Goal: Communication & Community: Participate in discussion

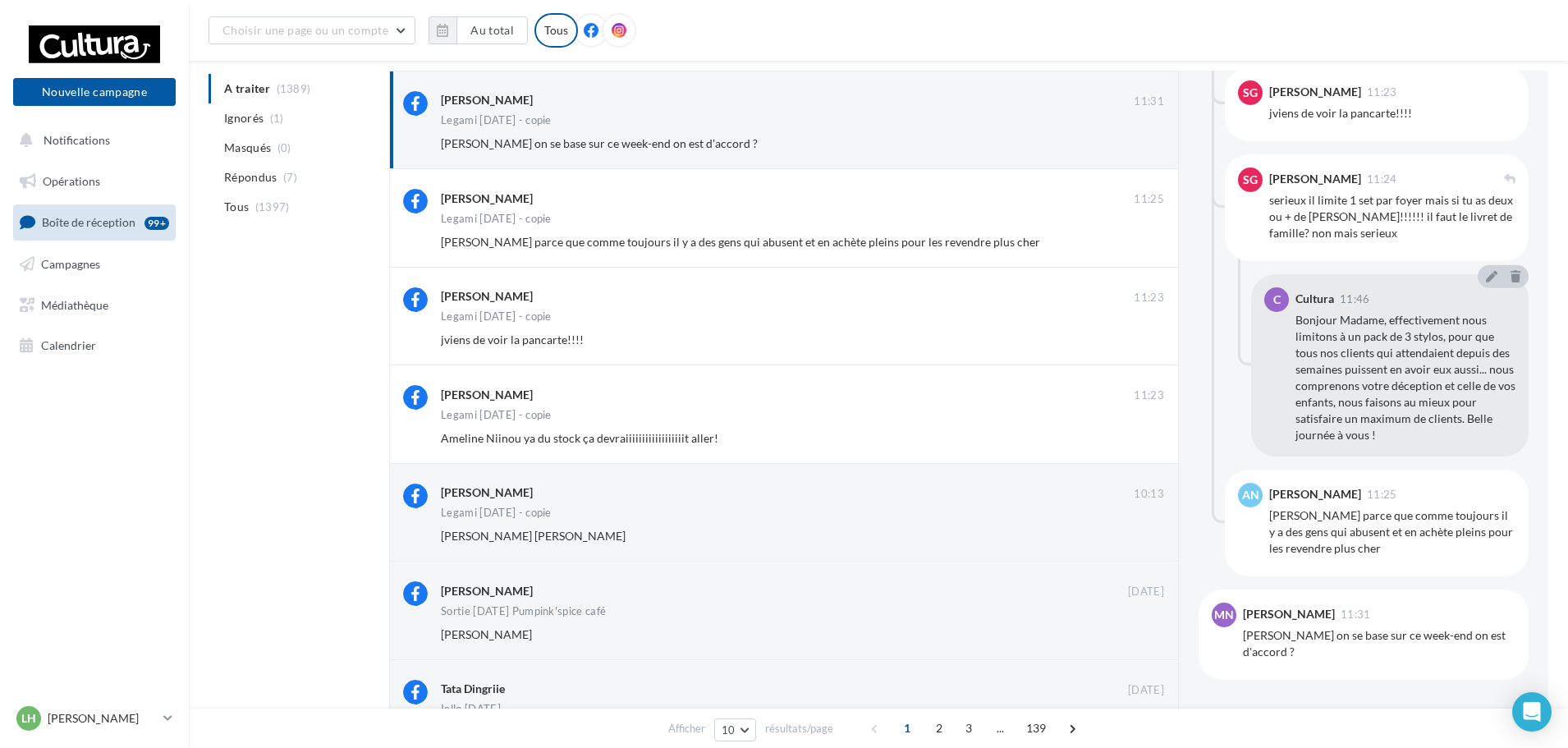
scroll to position [842, 0]
click at [82, 217] on span "Boîte de réception" at bounding box center [89, 222] width 94 height 14
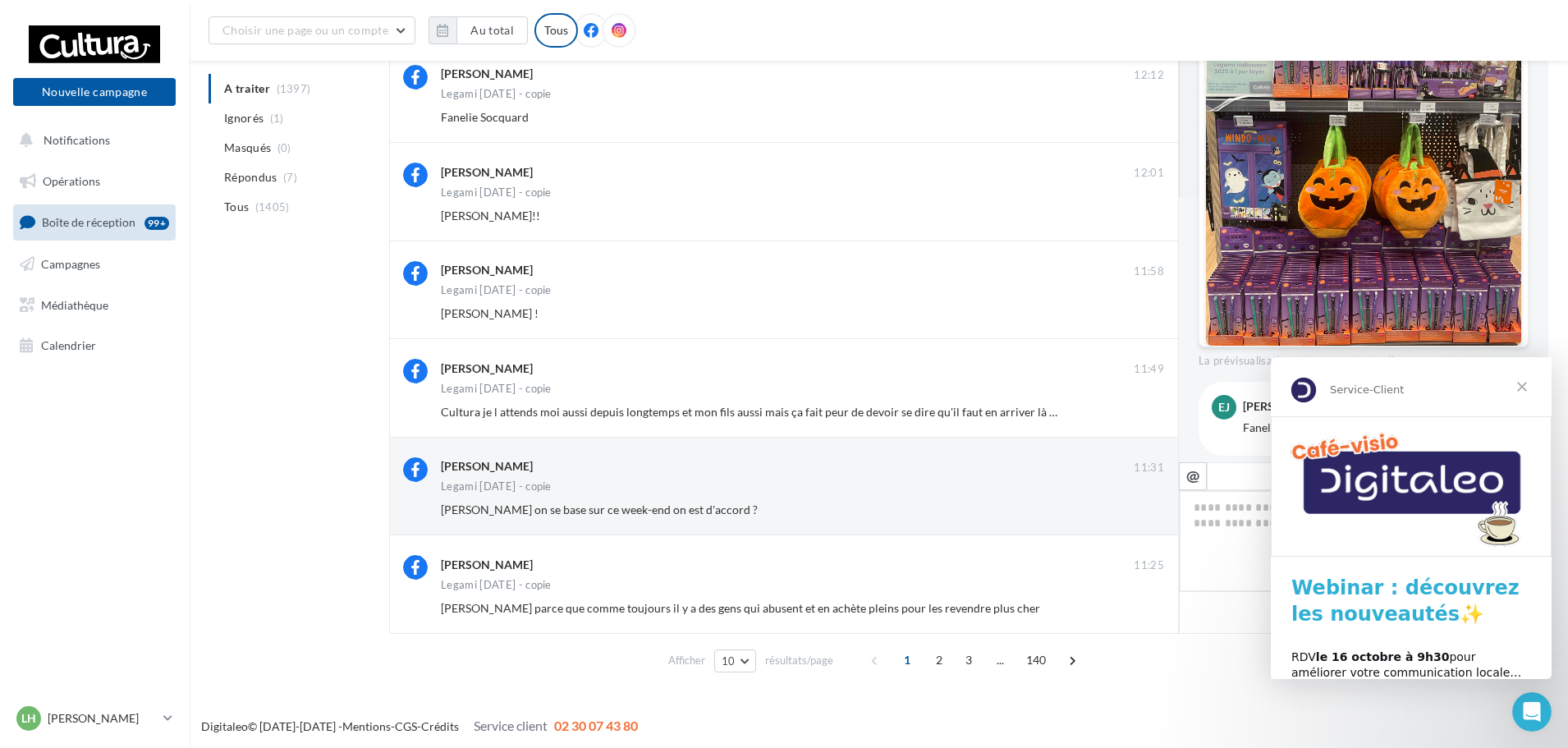
scroll to position [503, 0]
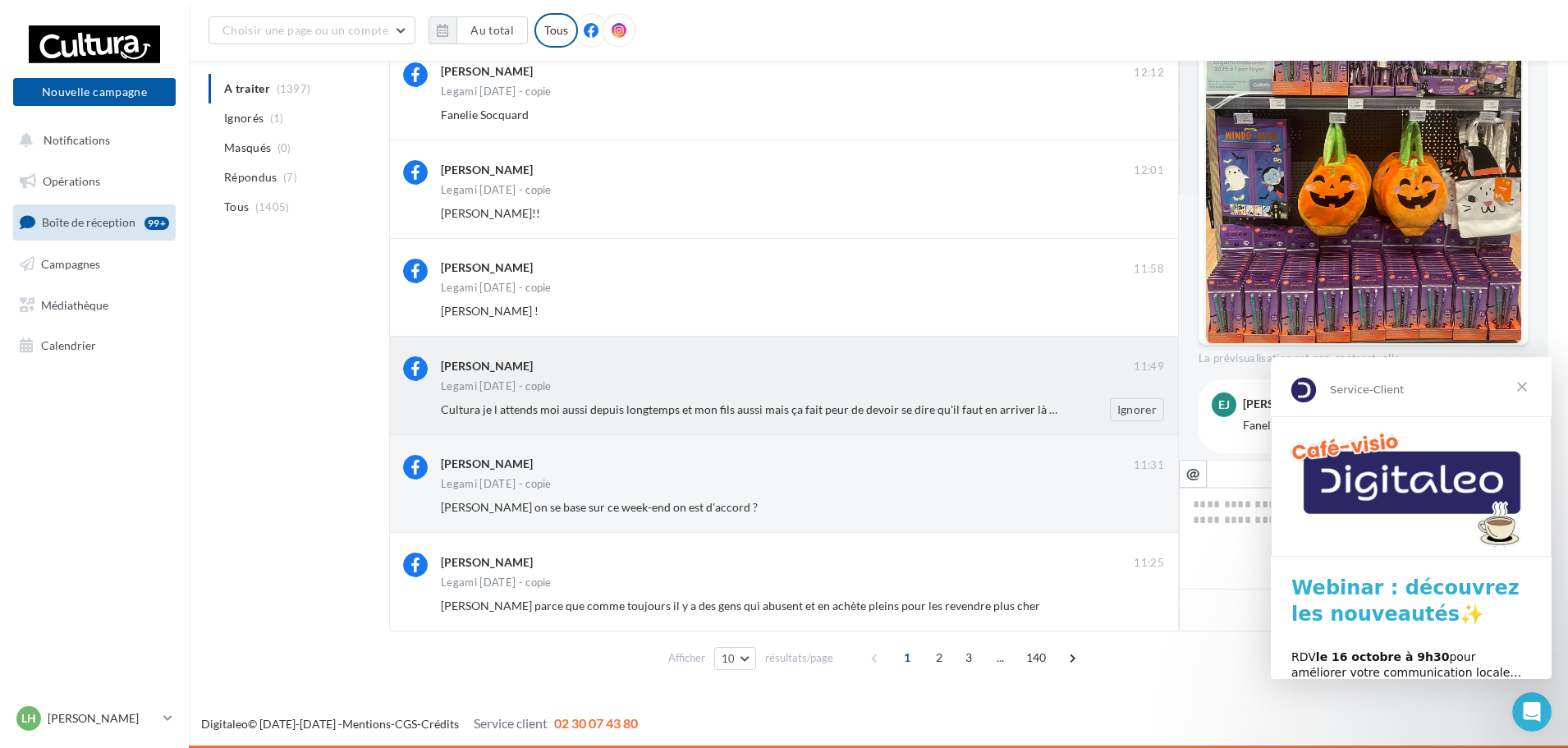
click at [904, 415] on span "Cultura je l attends moi aussi depuis longtemps et mon fils aussi mais ça fait …" at bounding box center [918, 409] width 955 height 14
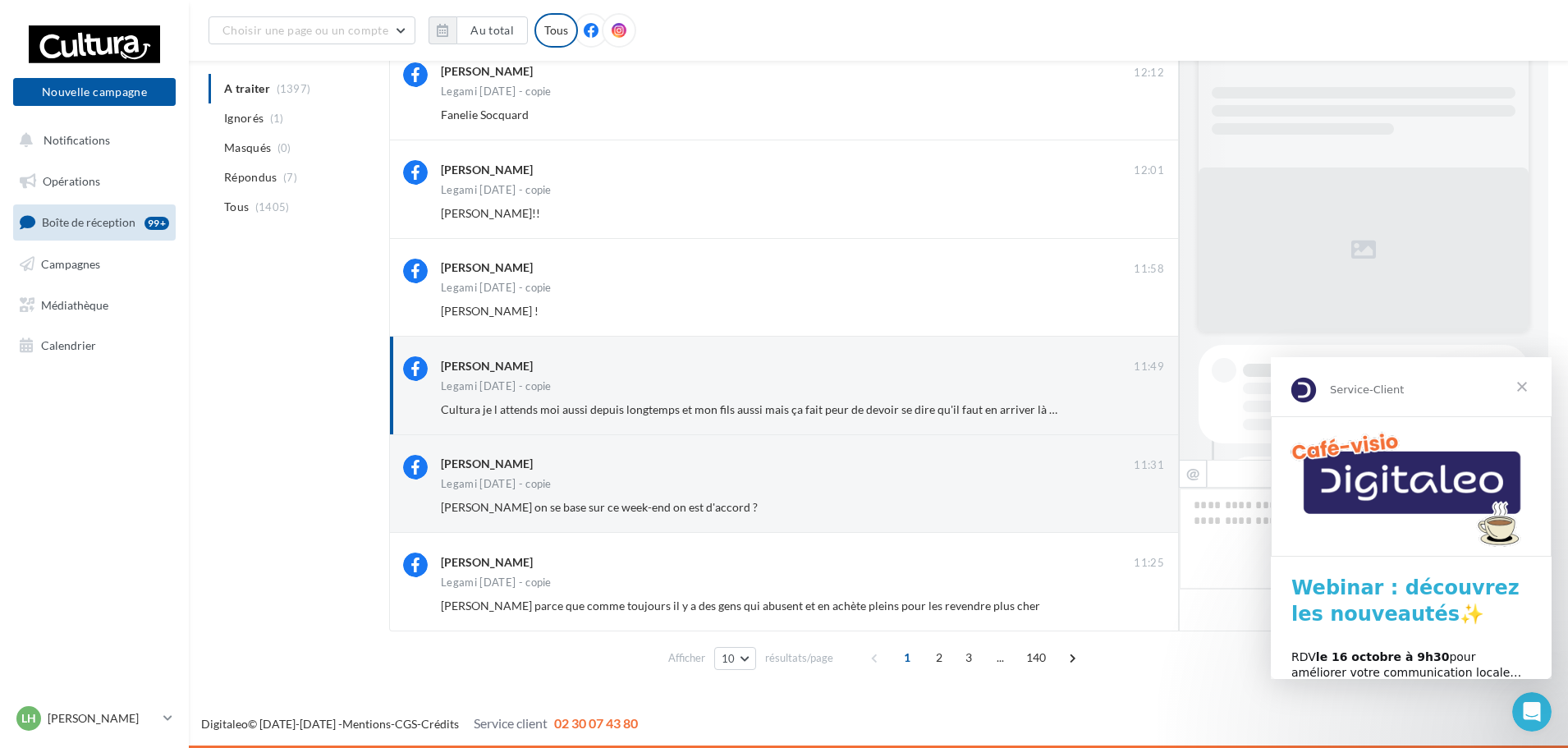
scroll to position [845, 0]
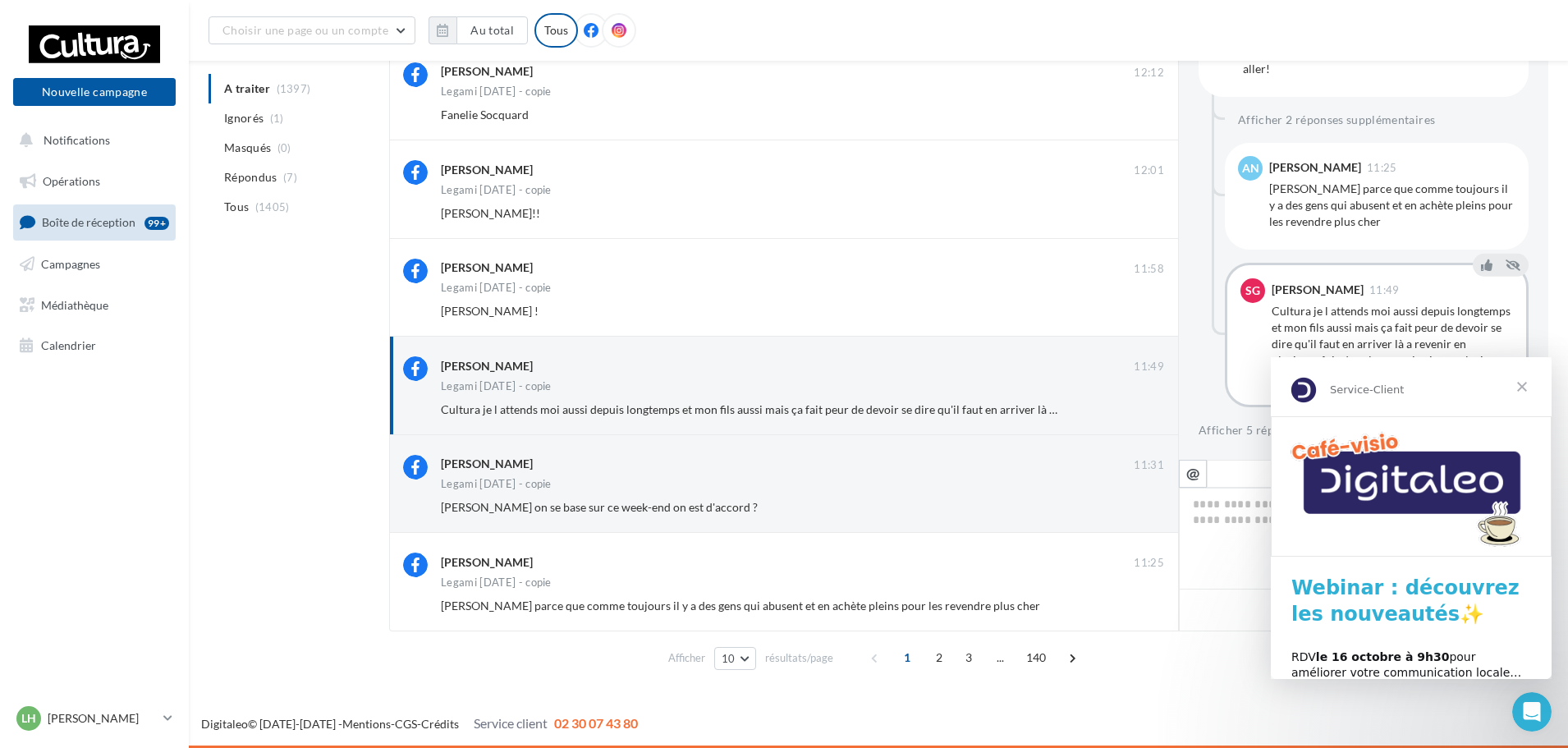
click at [1528, 392] on span "Fermer" at bounding box center [1522, 386] width 59 height 59
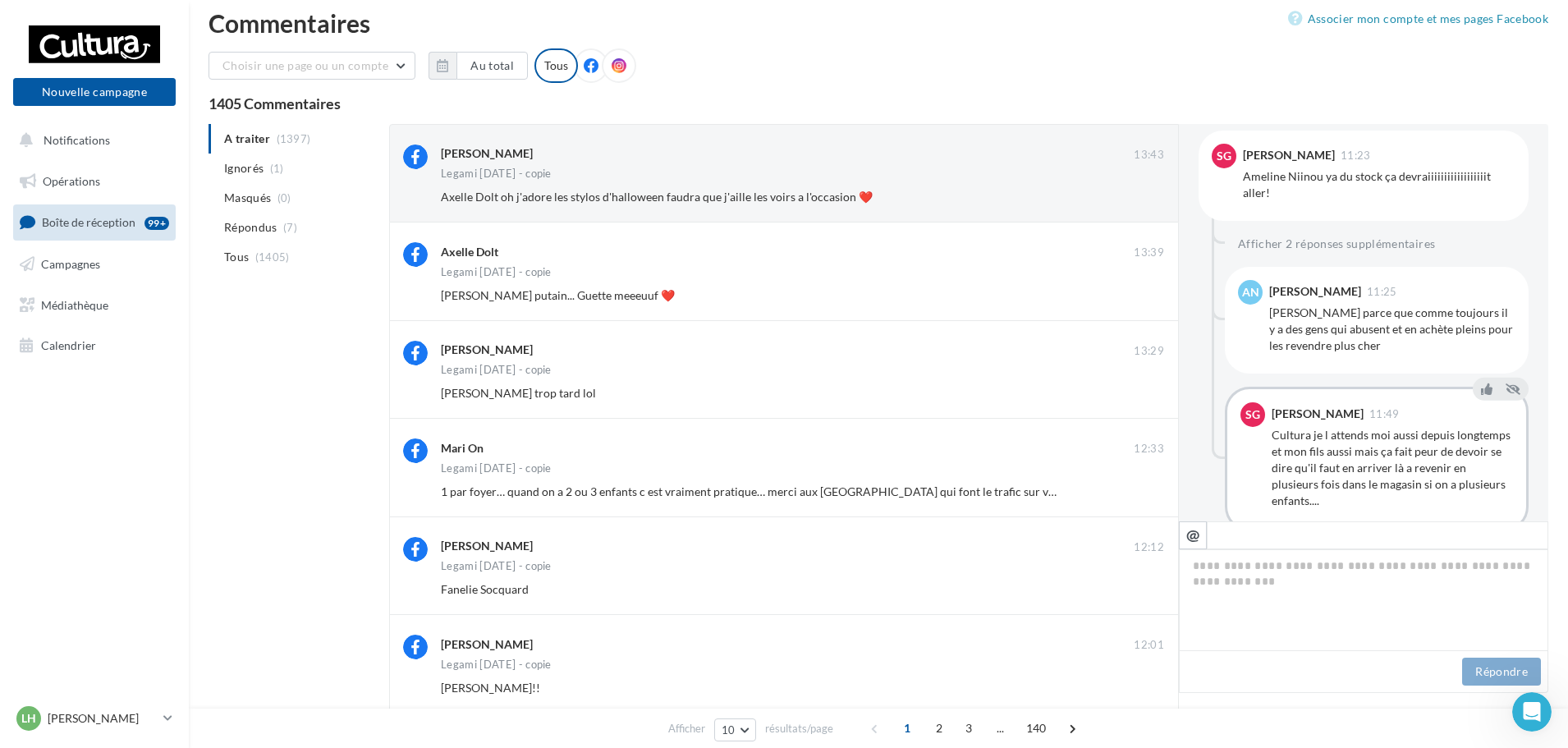
scroll to position [0, 0]
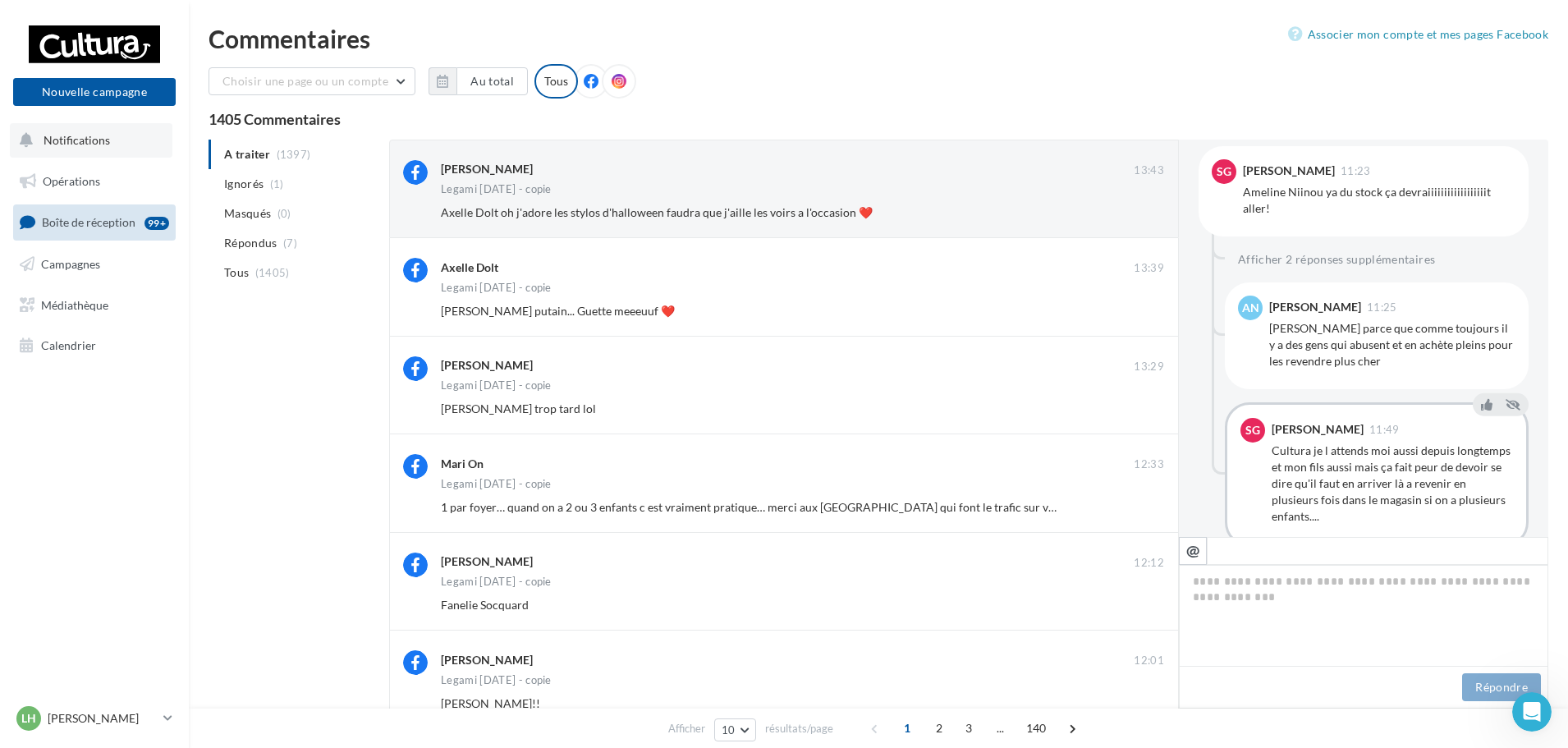
click at [86, 139] on span "Notifications" at bounding box center [76, 140] width 66 height 14
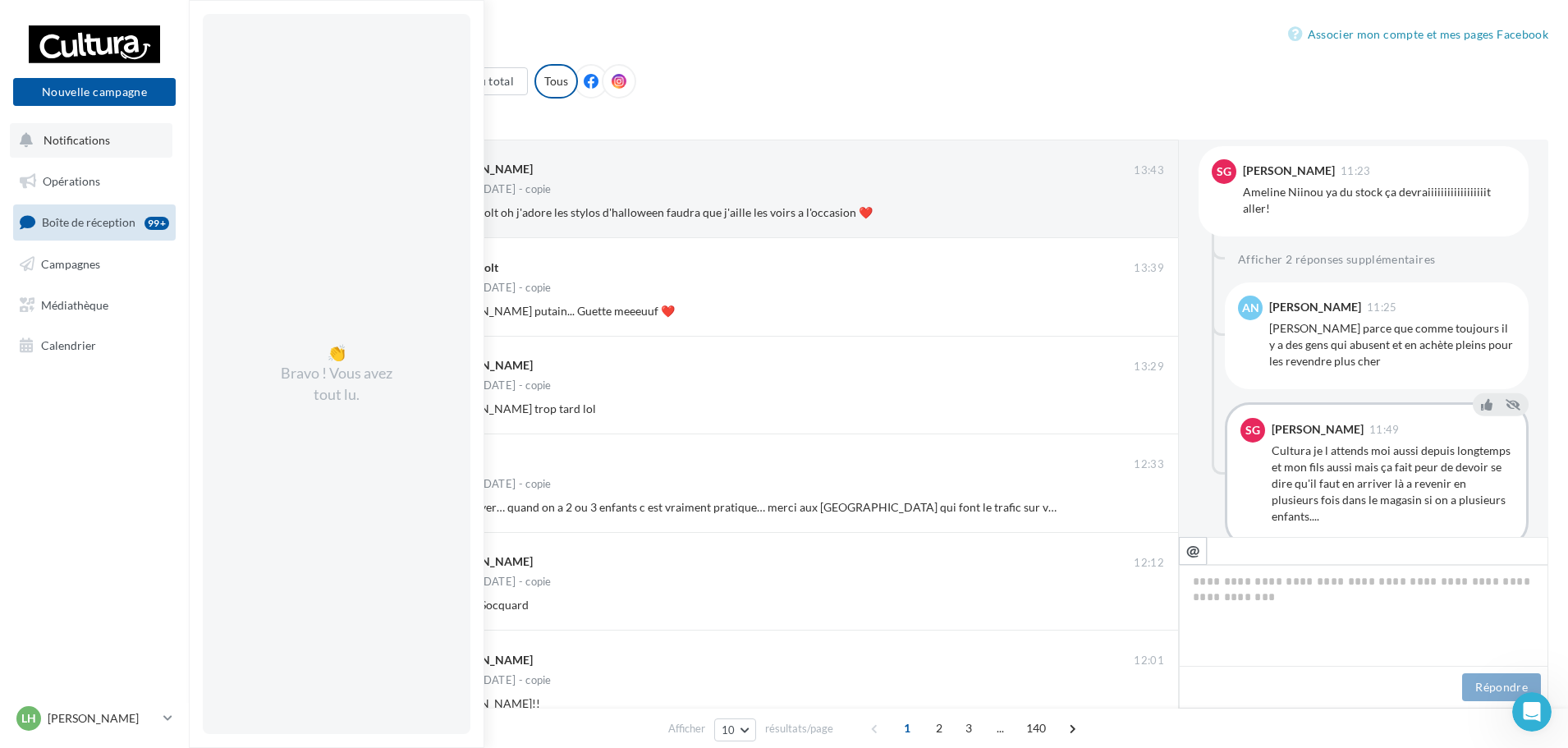
click at [86, 139] on span "Notifications" at bounding box center [76, 140] width 66 height 14
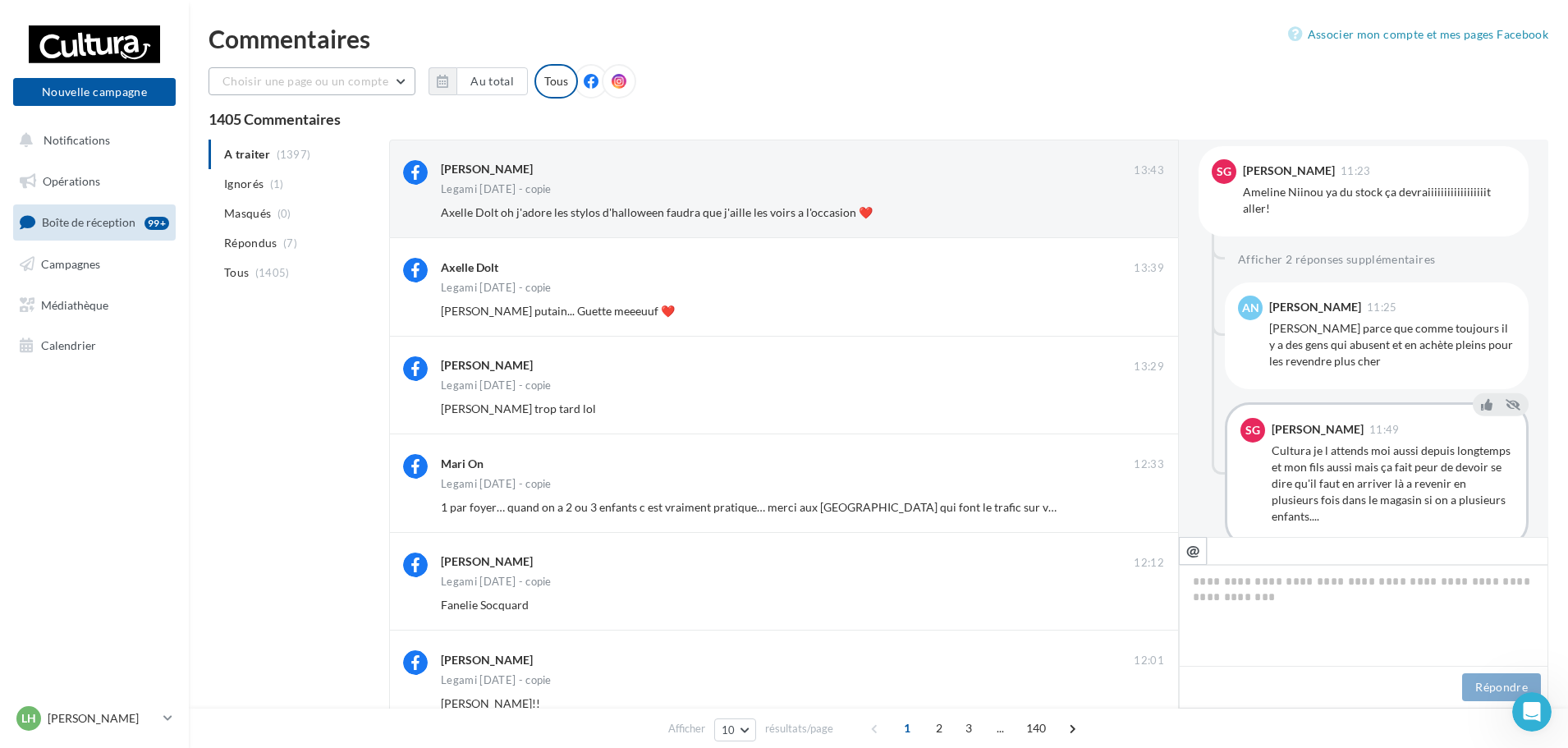
click at [402, 86] on button "Choisir une page ou un compte" at bounding box center [312, 81] width 207 height 28
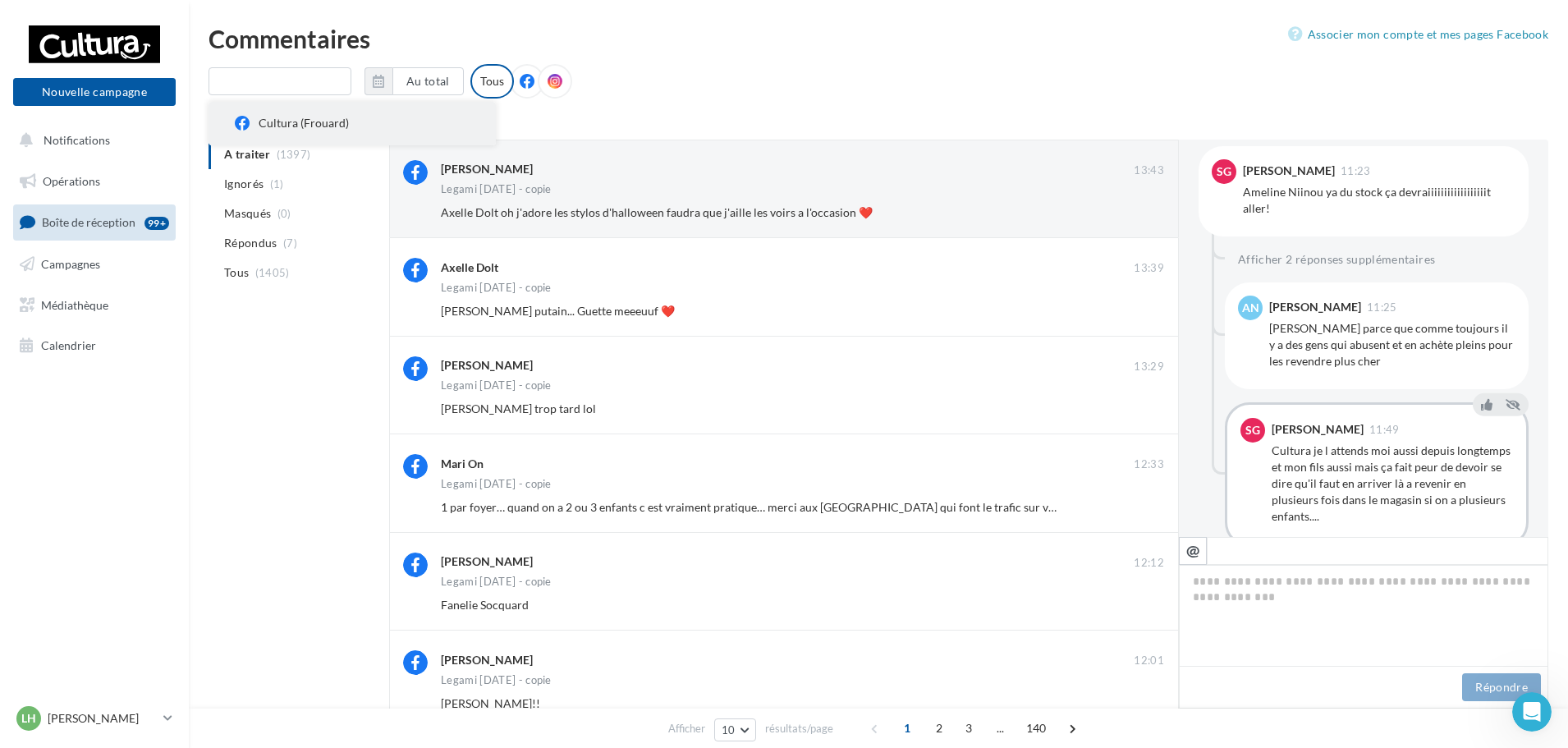
click at [297, 124] on div "Cultura (Frouard)" at bounding box center [363, 123] width 210 height 17
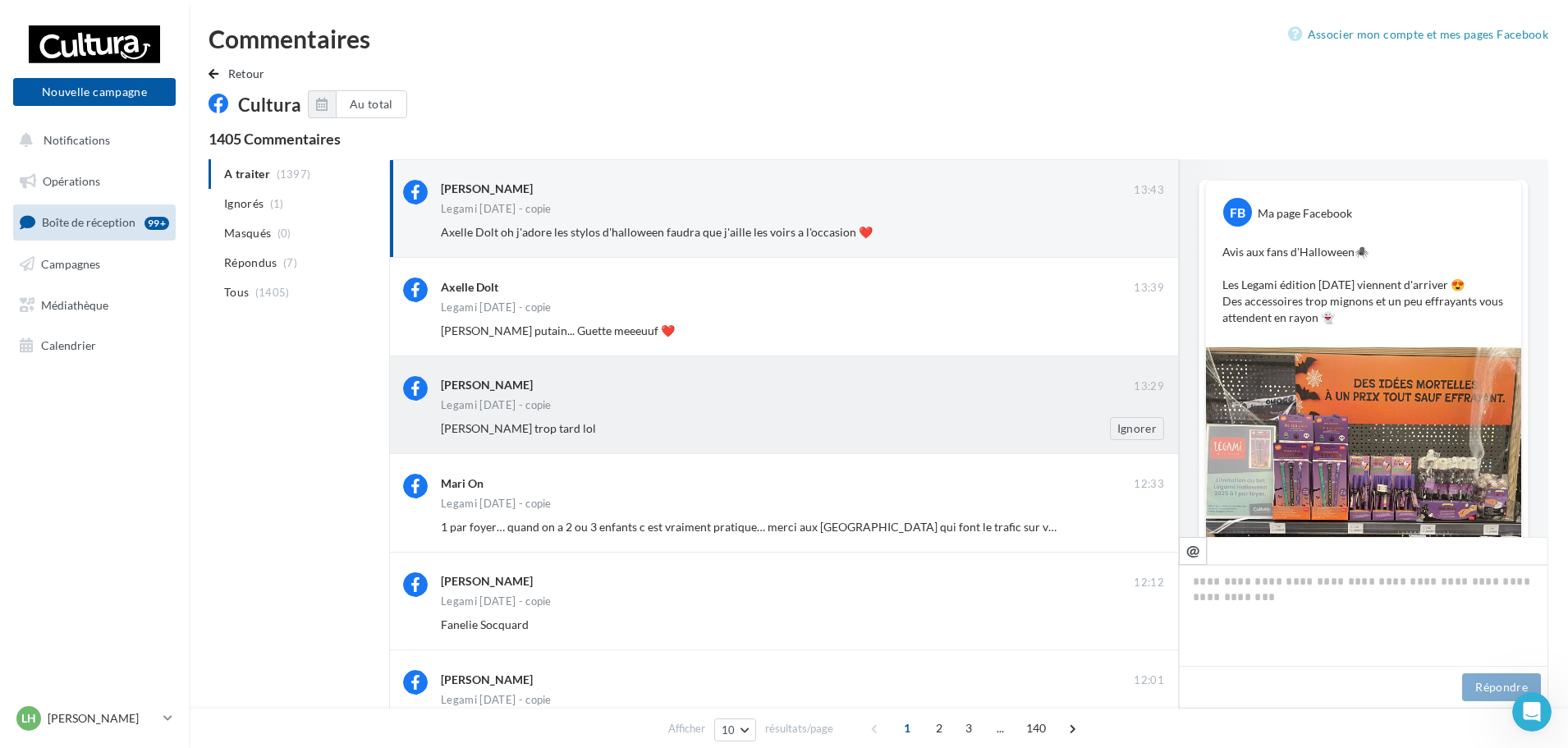
click at [848, 410] on div "Legami [DATE] - copie" at bounding box center [802, 407] width 723 height 14
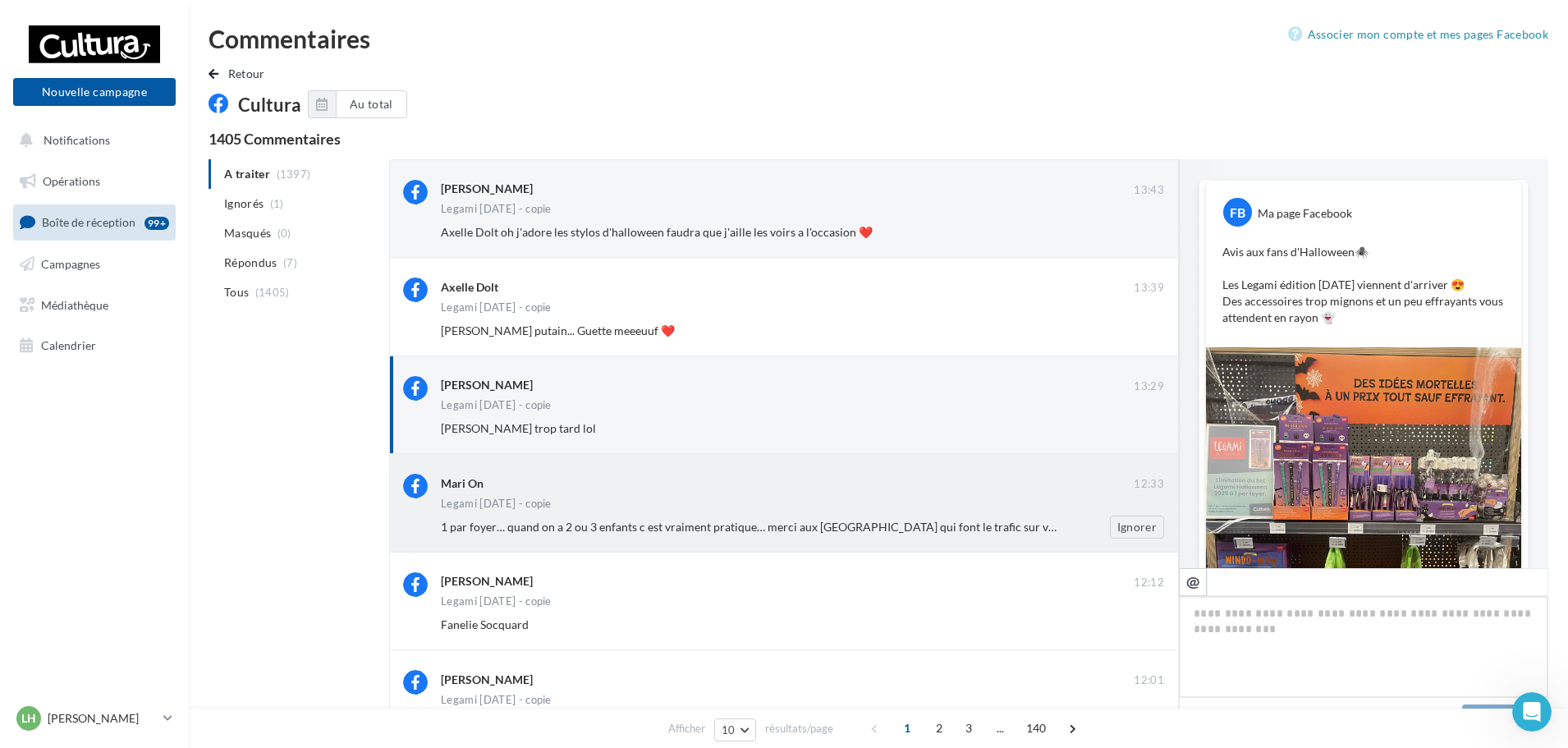
scroll to position [82, 0]
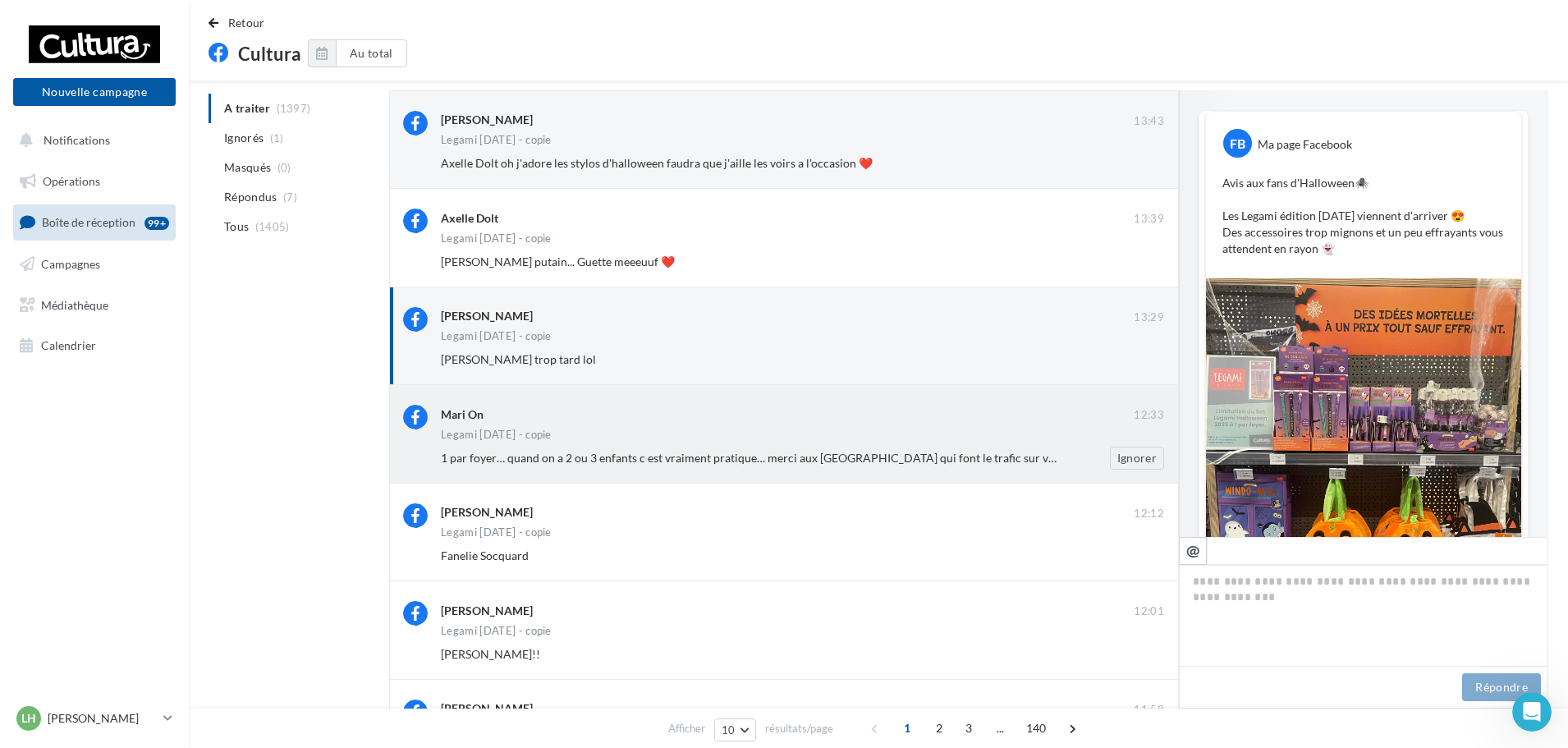
click at [722, 457] on span "1 par foyer… quand on a 2 ou 3 enfants c est vraiment pratique… merci aux [GEOG…" at bounding box center [822, 457] width 763 height 14
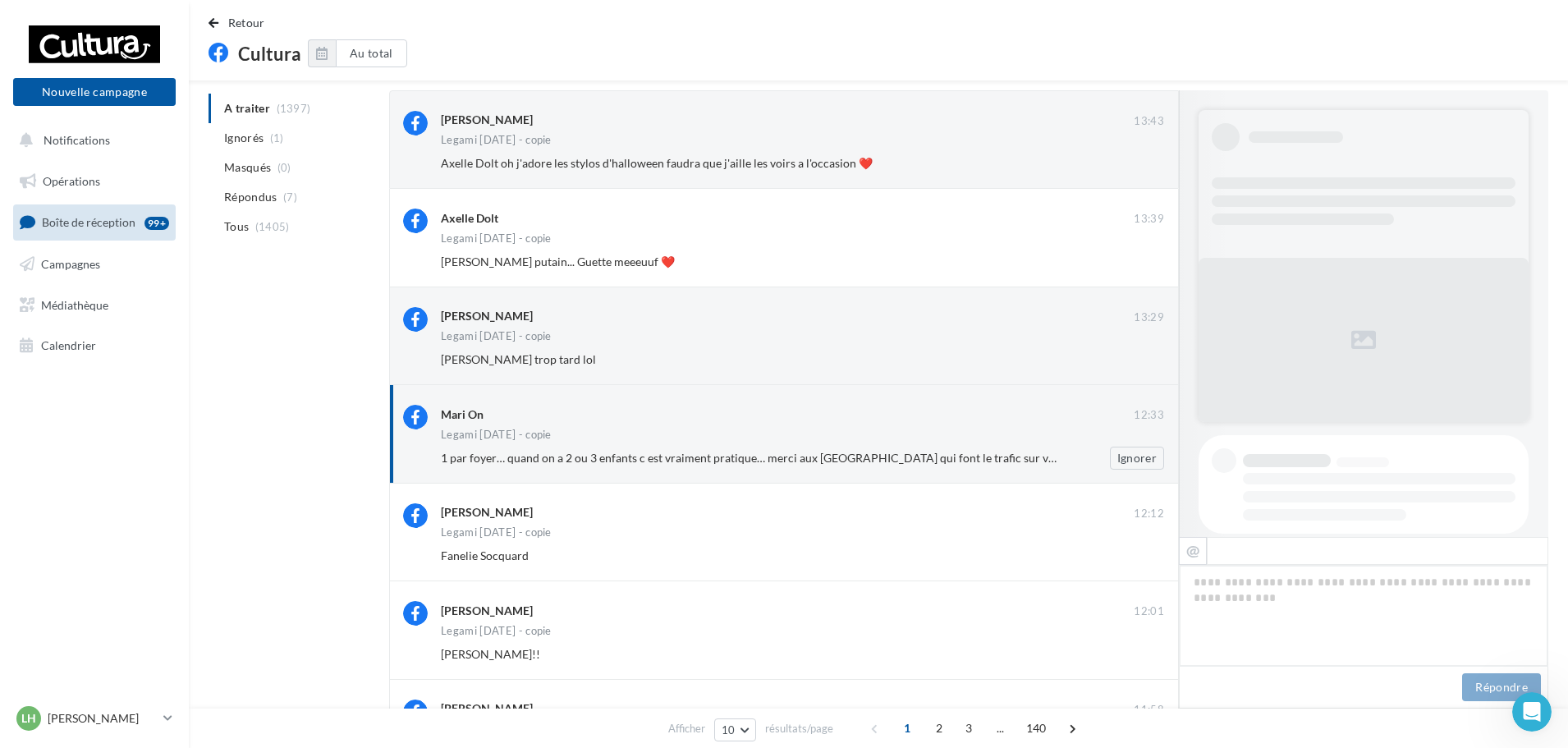
scroll to position [569, 0]
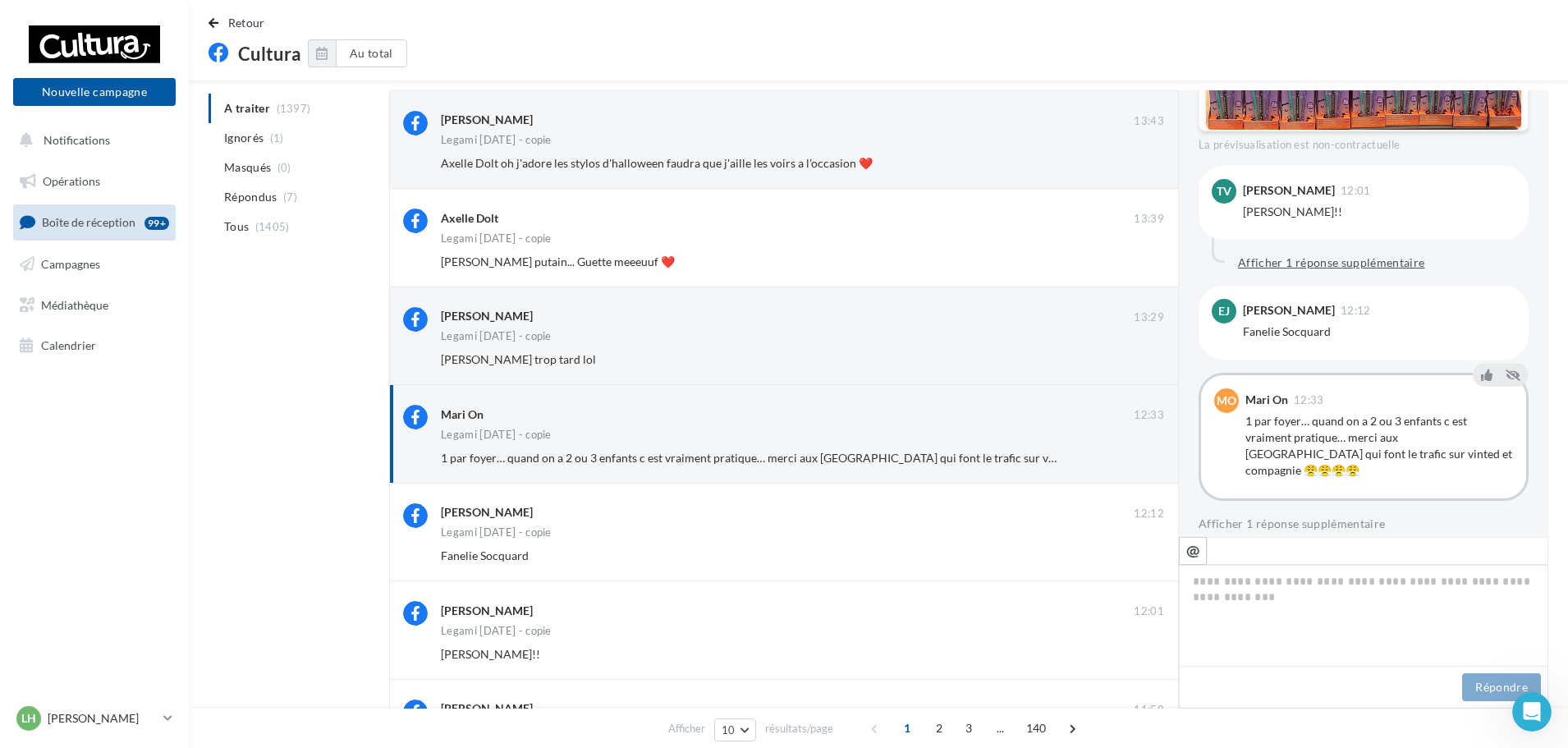
click at [1386, 261] on button "Afficher 1 réponse supplémentaire" at bounding box center [1332, 262] width 201 height 19
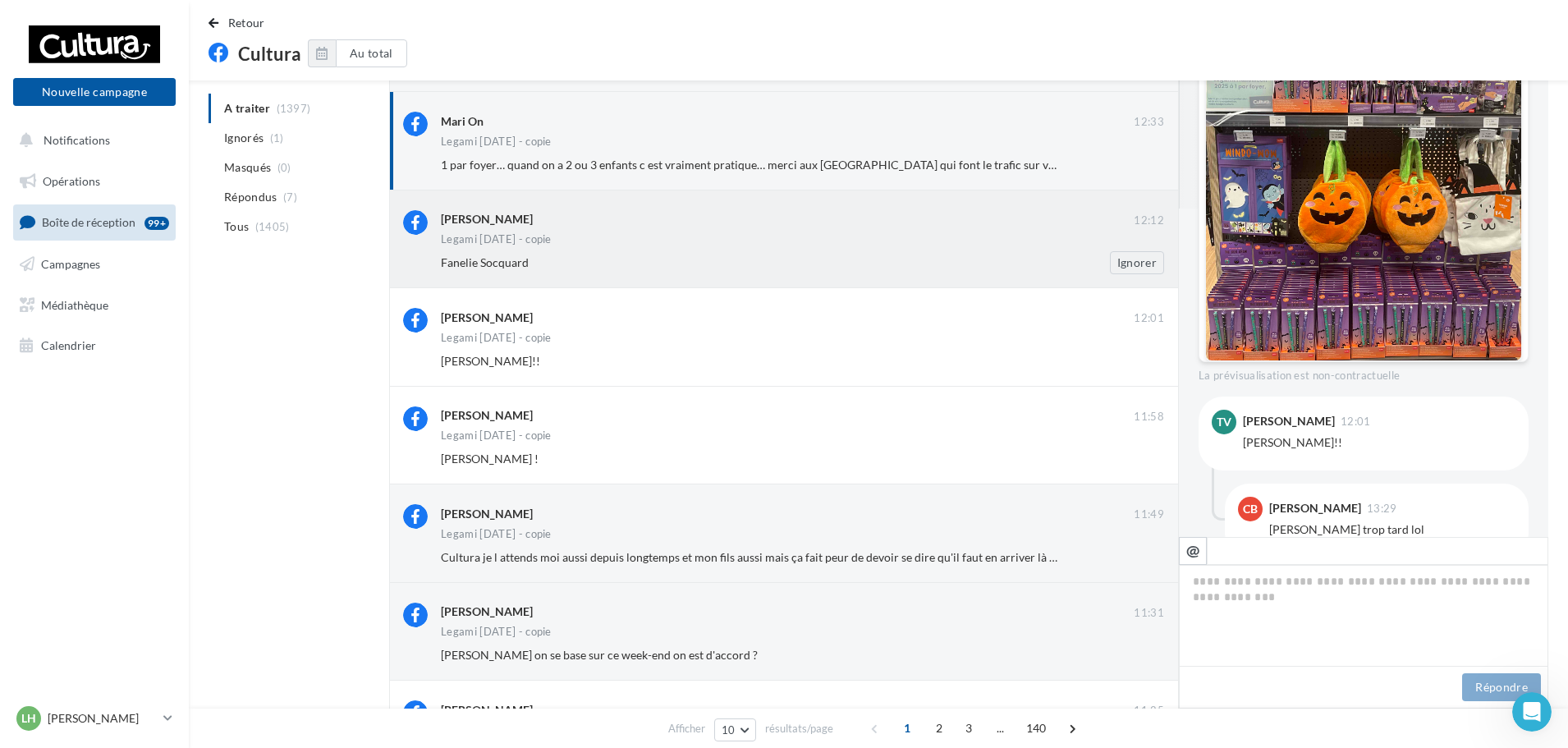
scroll to position [410, 0]
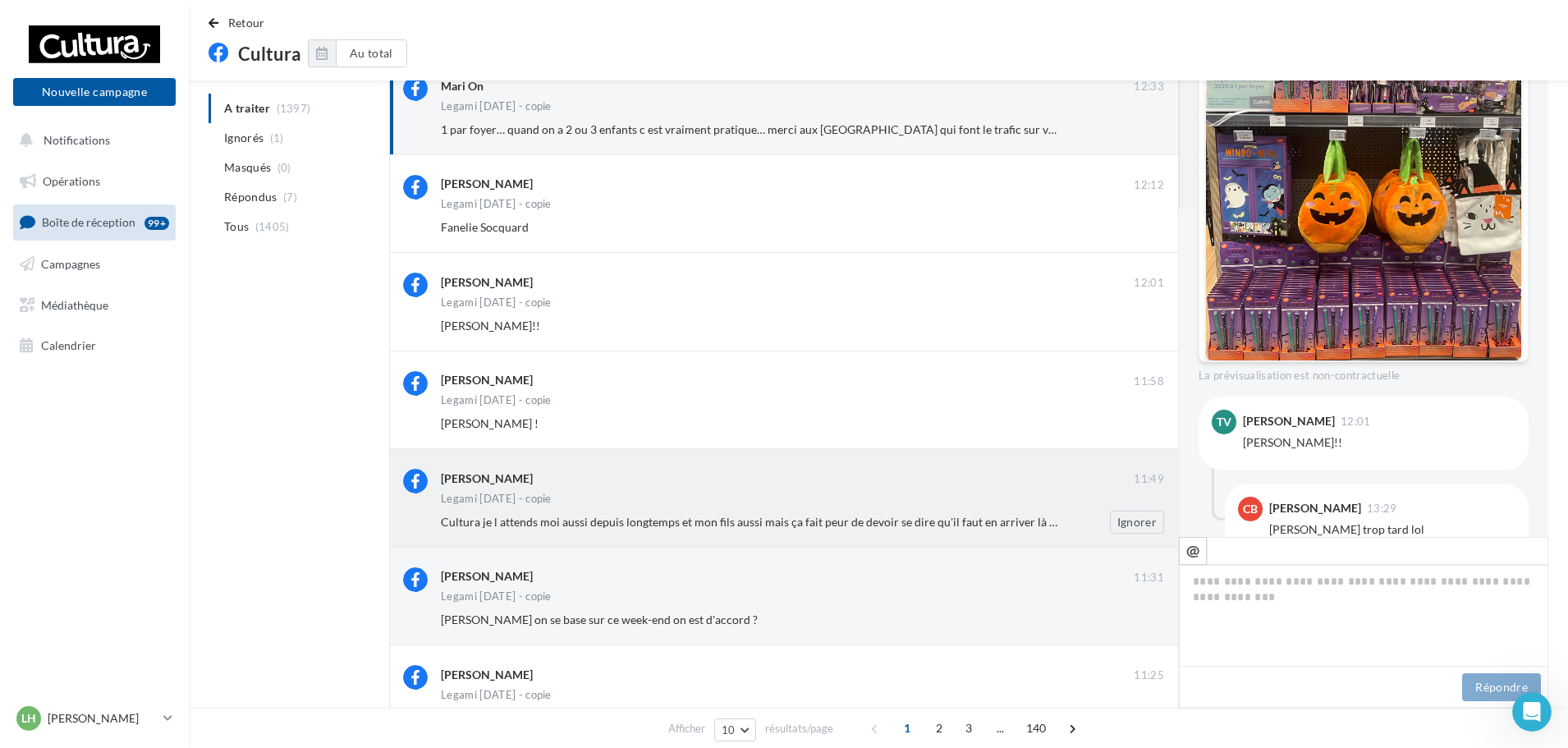
click at [695, 491] on div "[PERSON_NAME] 11:49 Legami [DATE] - copie Cultura je l attends moi aussi depuis…" at bounding box center [802, 501] width 723 height 64
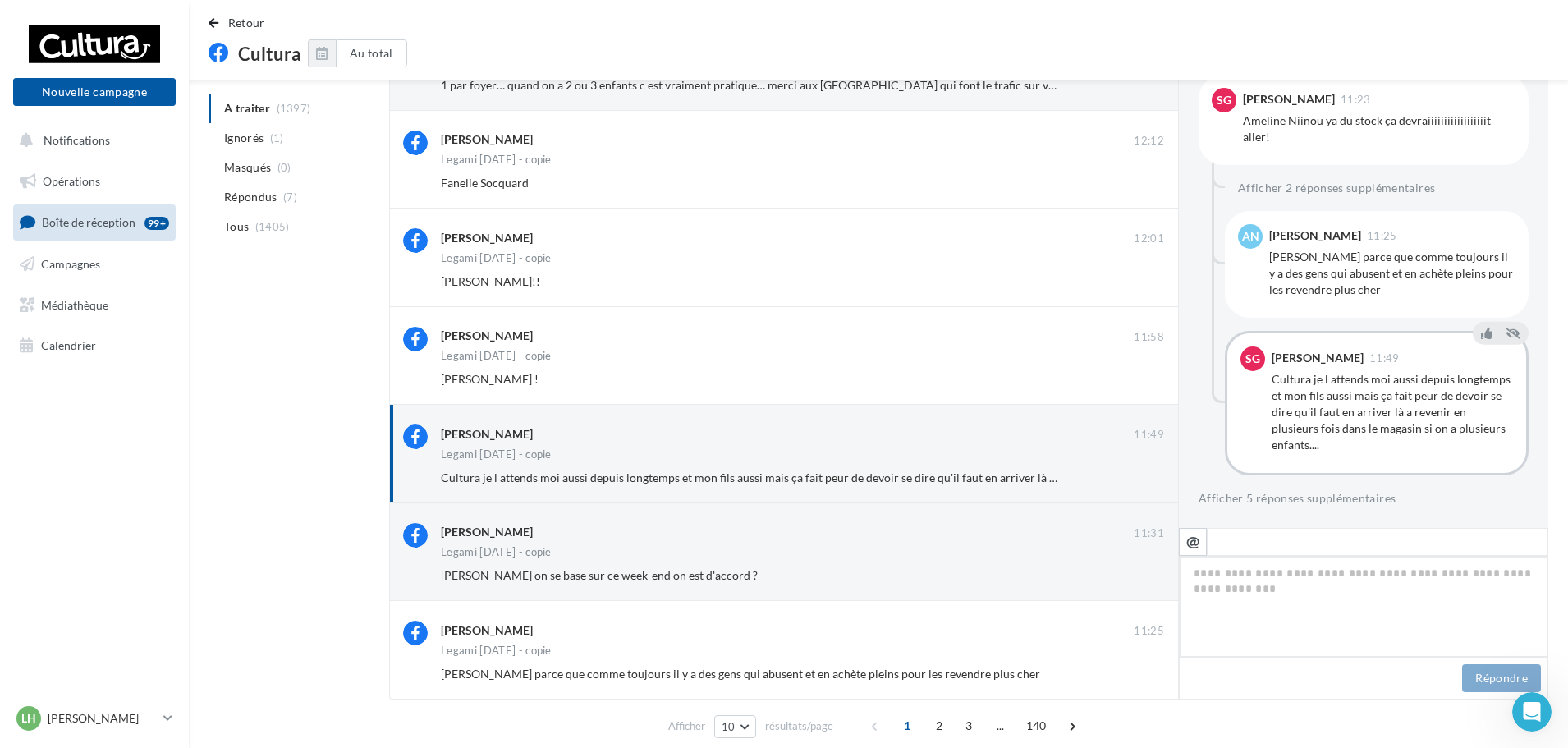
scroll to position [492, 0]
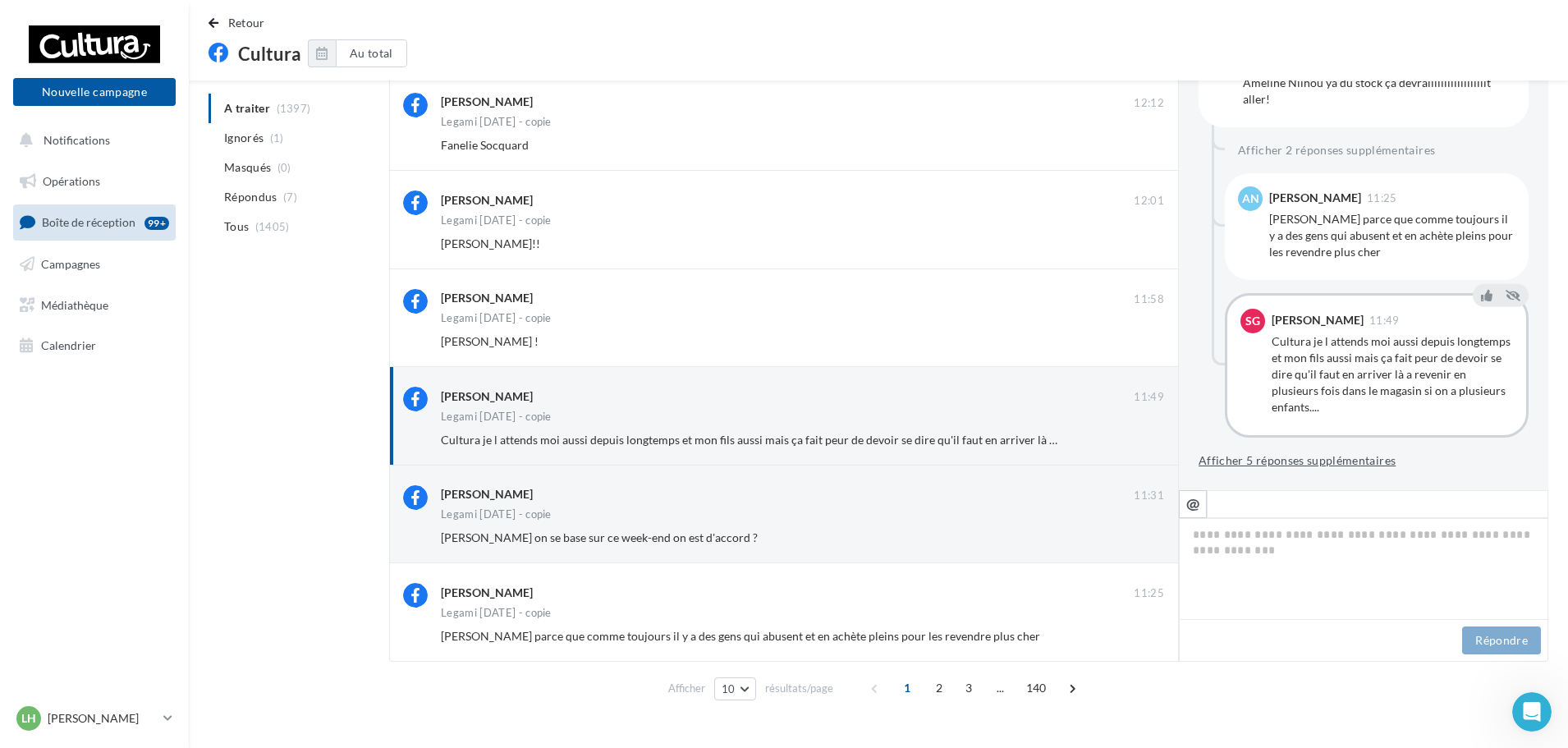
click at [1375, 458] on button "Afficher 5 réponses supplémentaires" at bounding box center [1297, 460] width 197 height 19
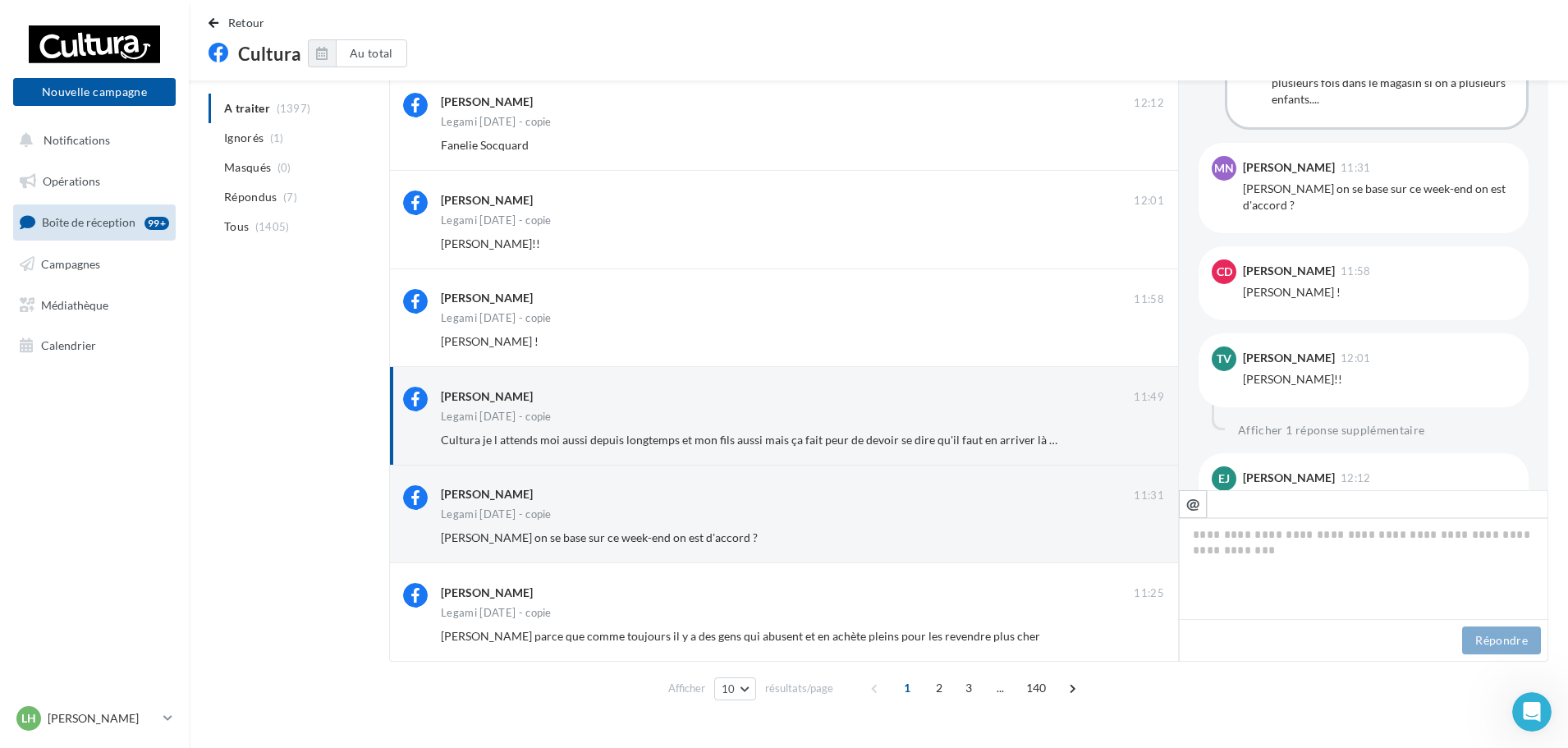
scroll to position [1177, 0]
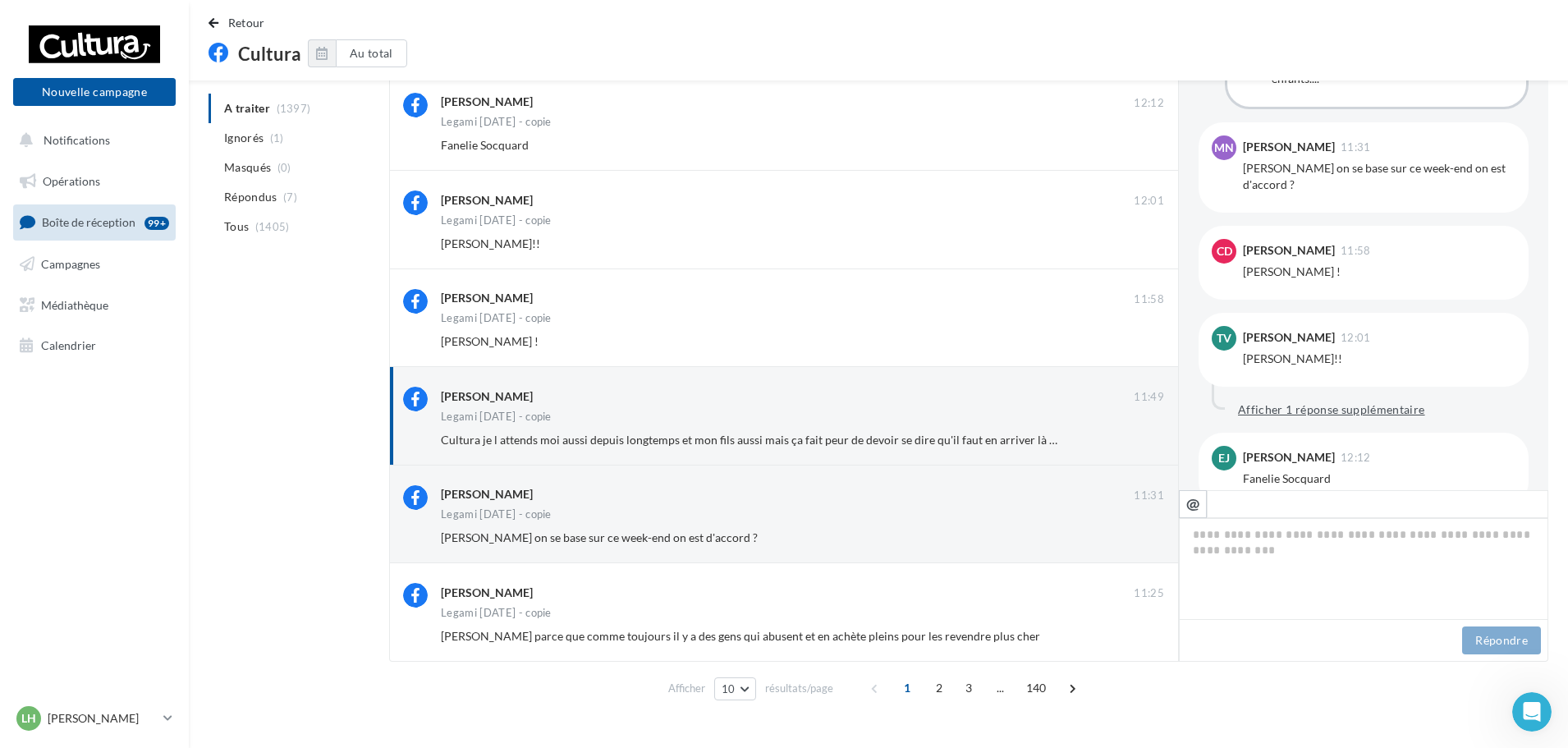
click at [1392, 408] on button "Afficher 1 réponse supplémentaire" at bounding box center [1332, 409] width 201 height 19
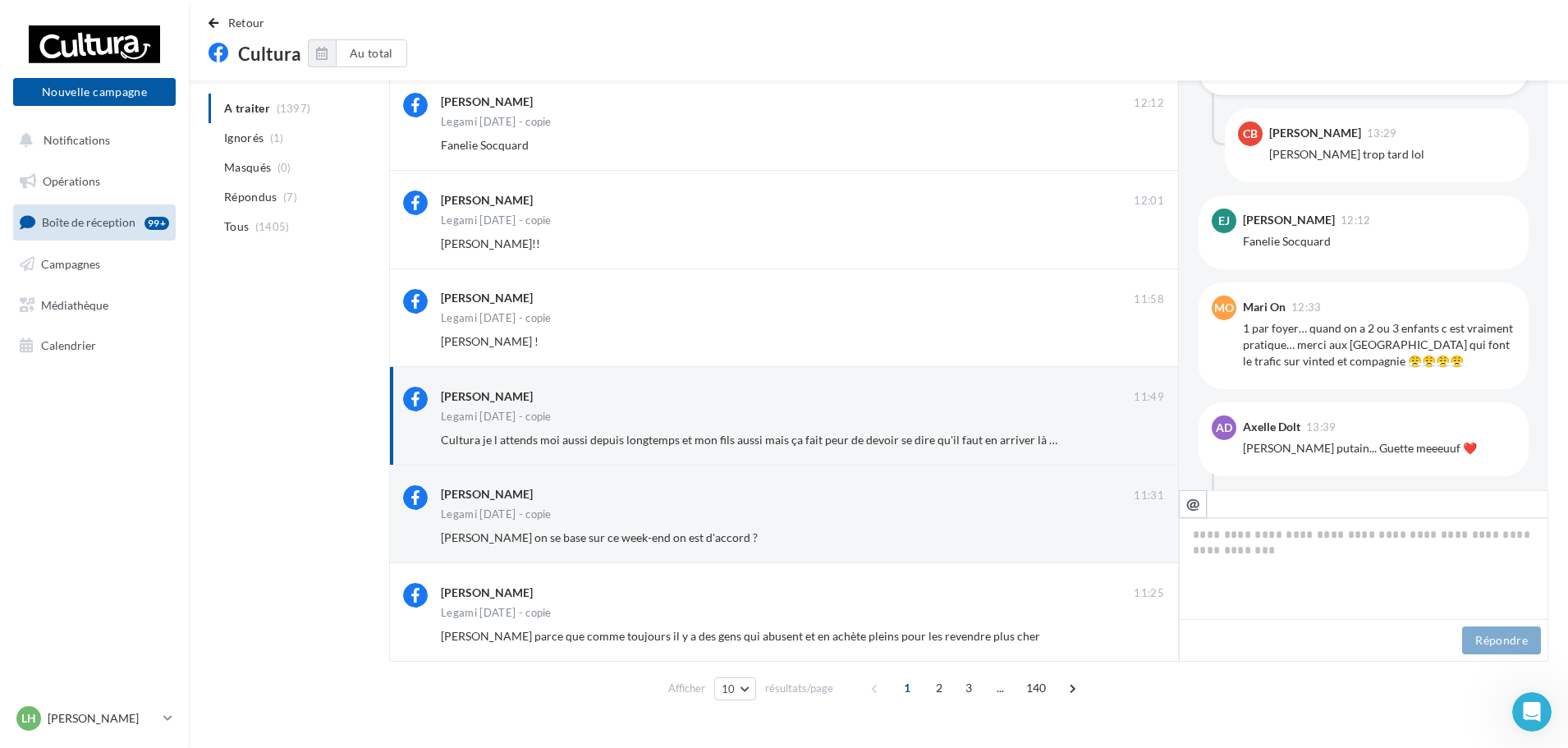
scroll to position [1506, 0]
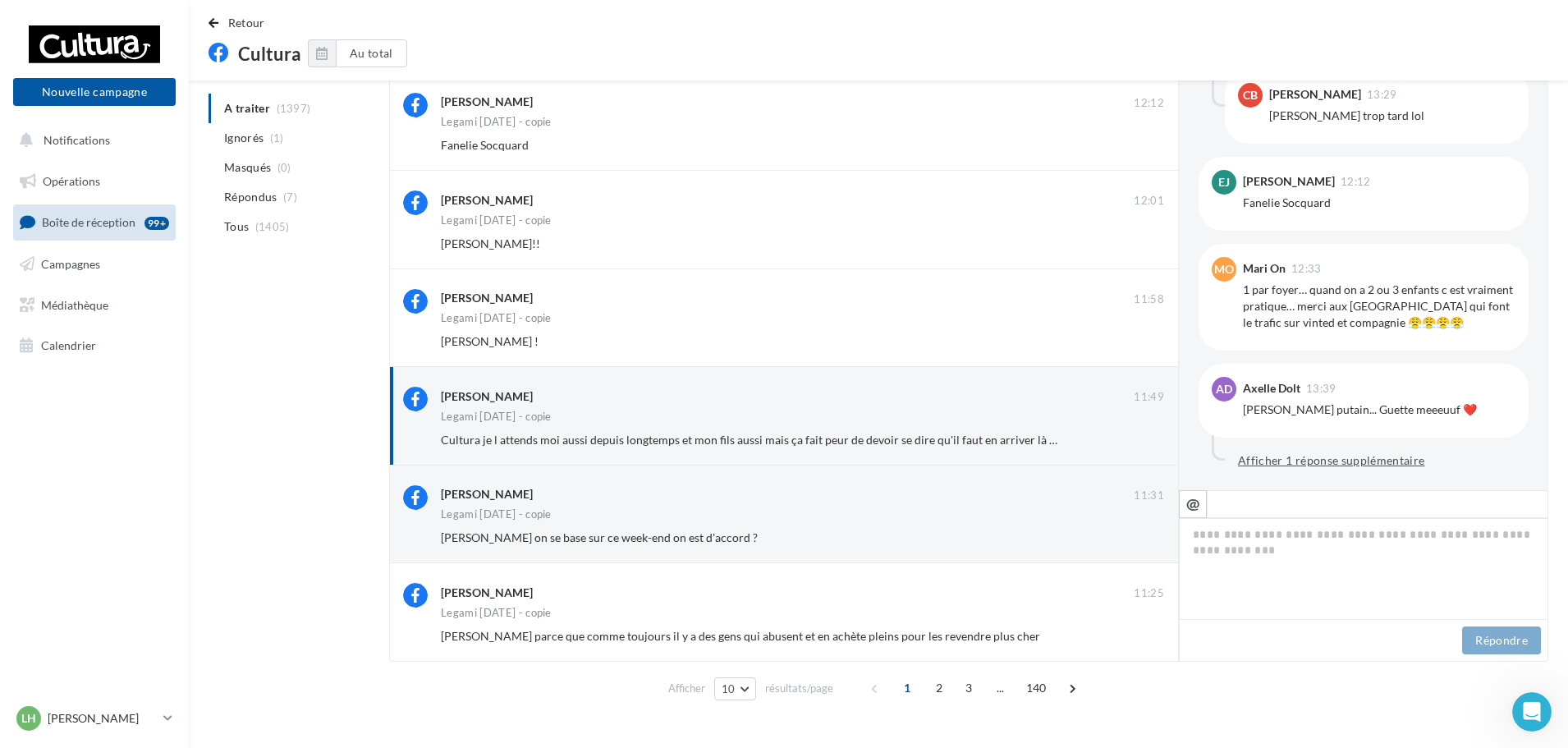
click at [1387, 461] on button "Afficher 1 réponse supplémentaire" at bounding box center [1332, 460] width 201 height 19
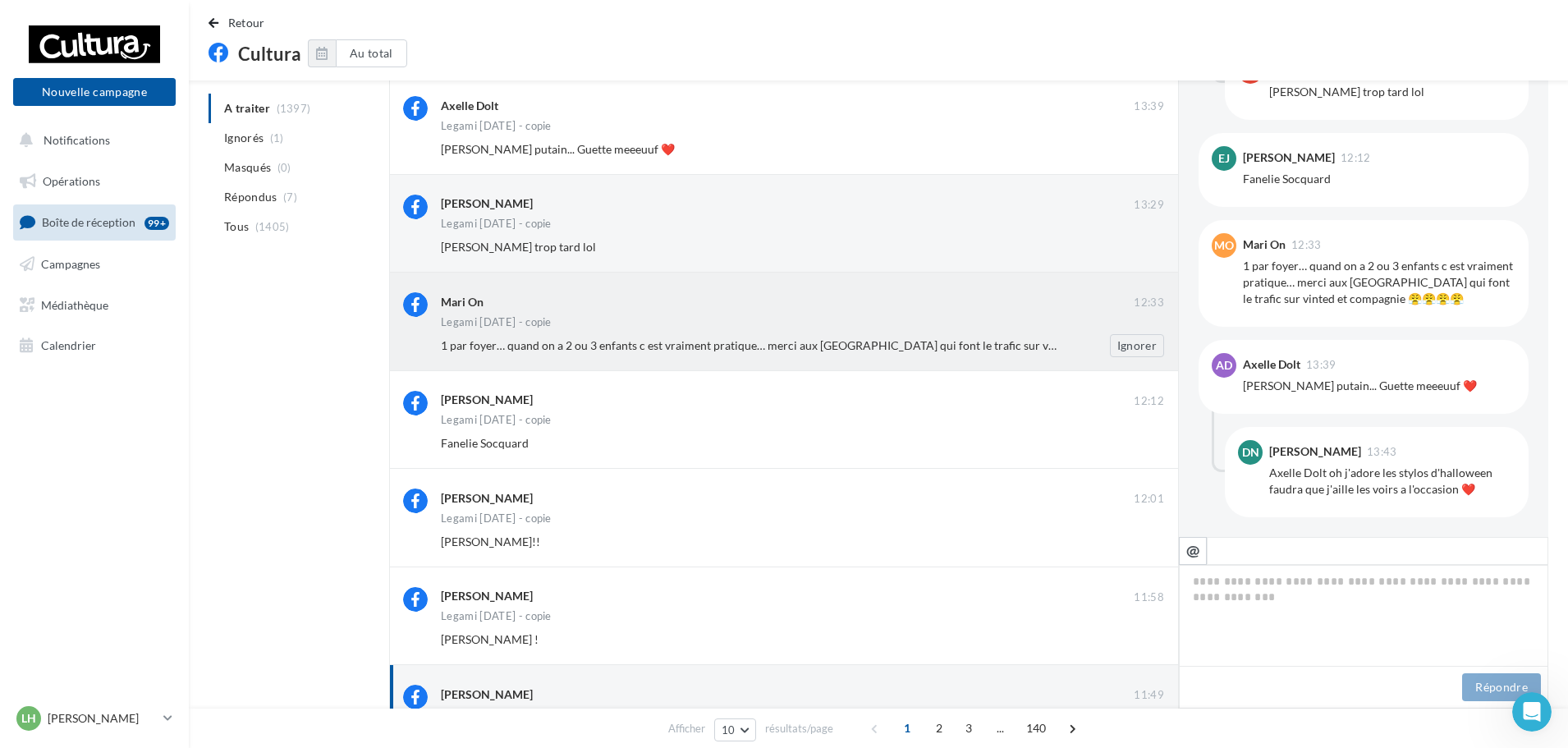
scroll to position [112, 0]
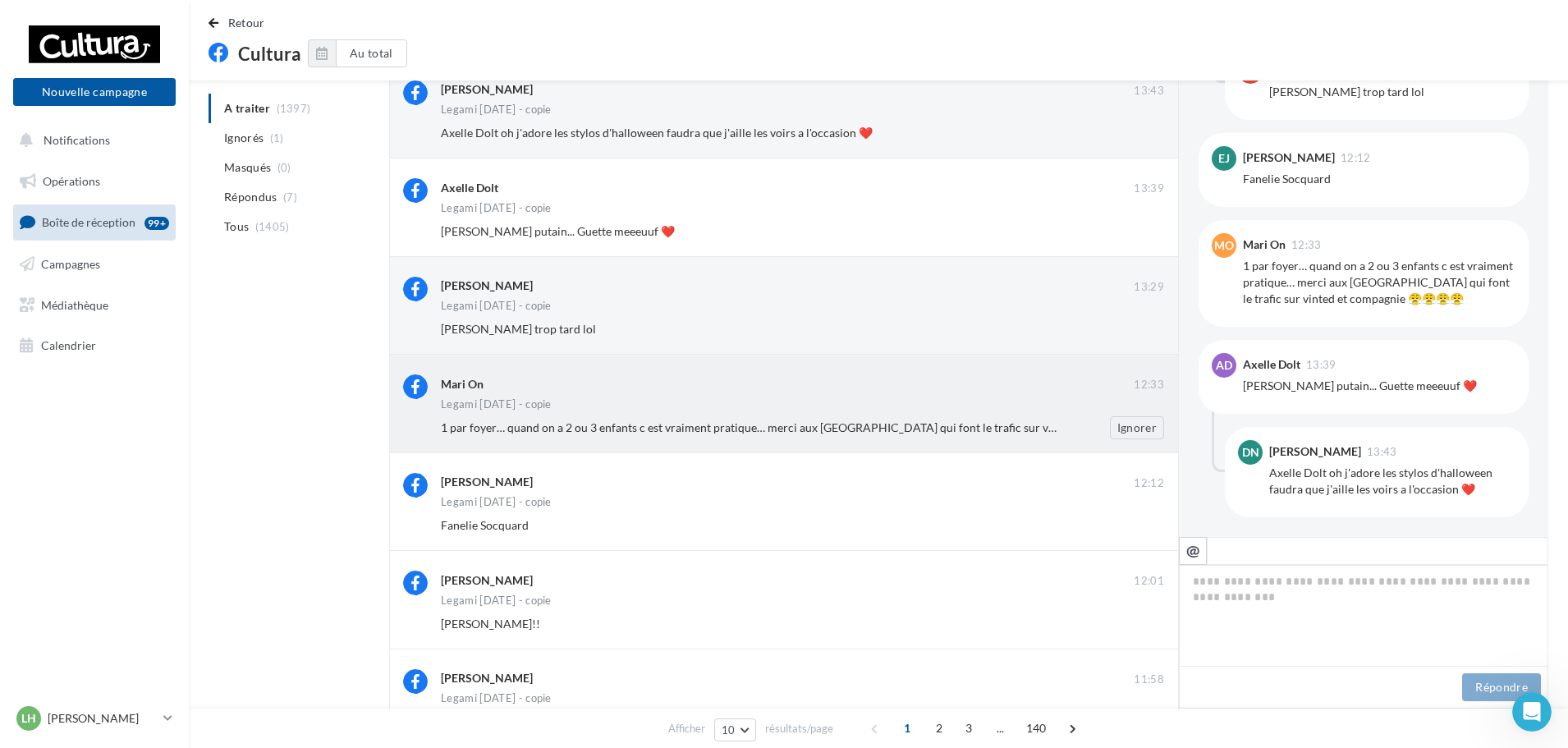
click at [794, 405] on div "Legami [DATE] - copie" at bounding box center [802, 406] width 723 height 14
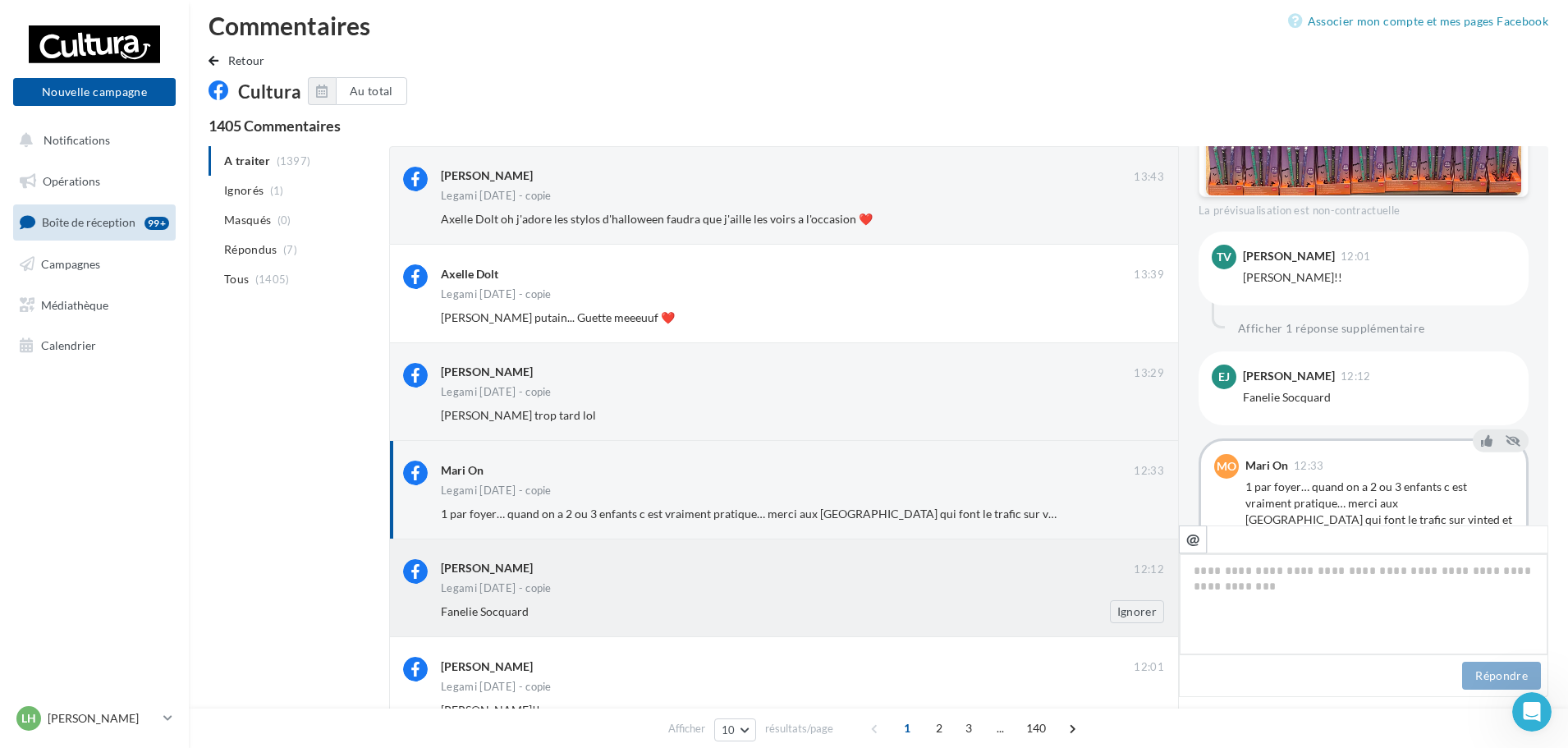
scroll to position [0, 0]
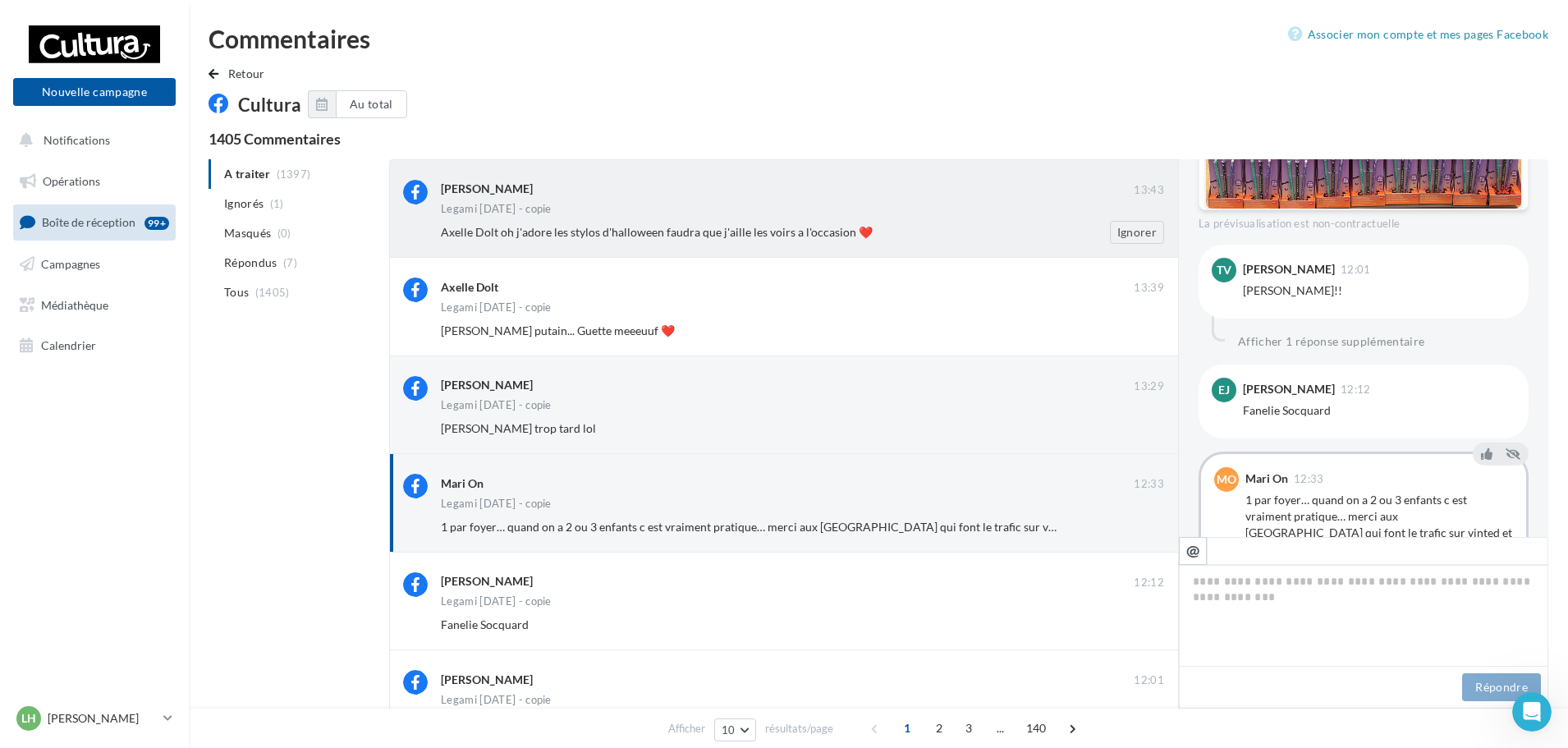
click at [694, 208] on div "Legami [DATE] - copie" at bounding box center [802, 210] width 723 height 14
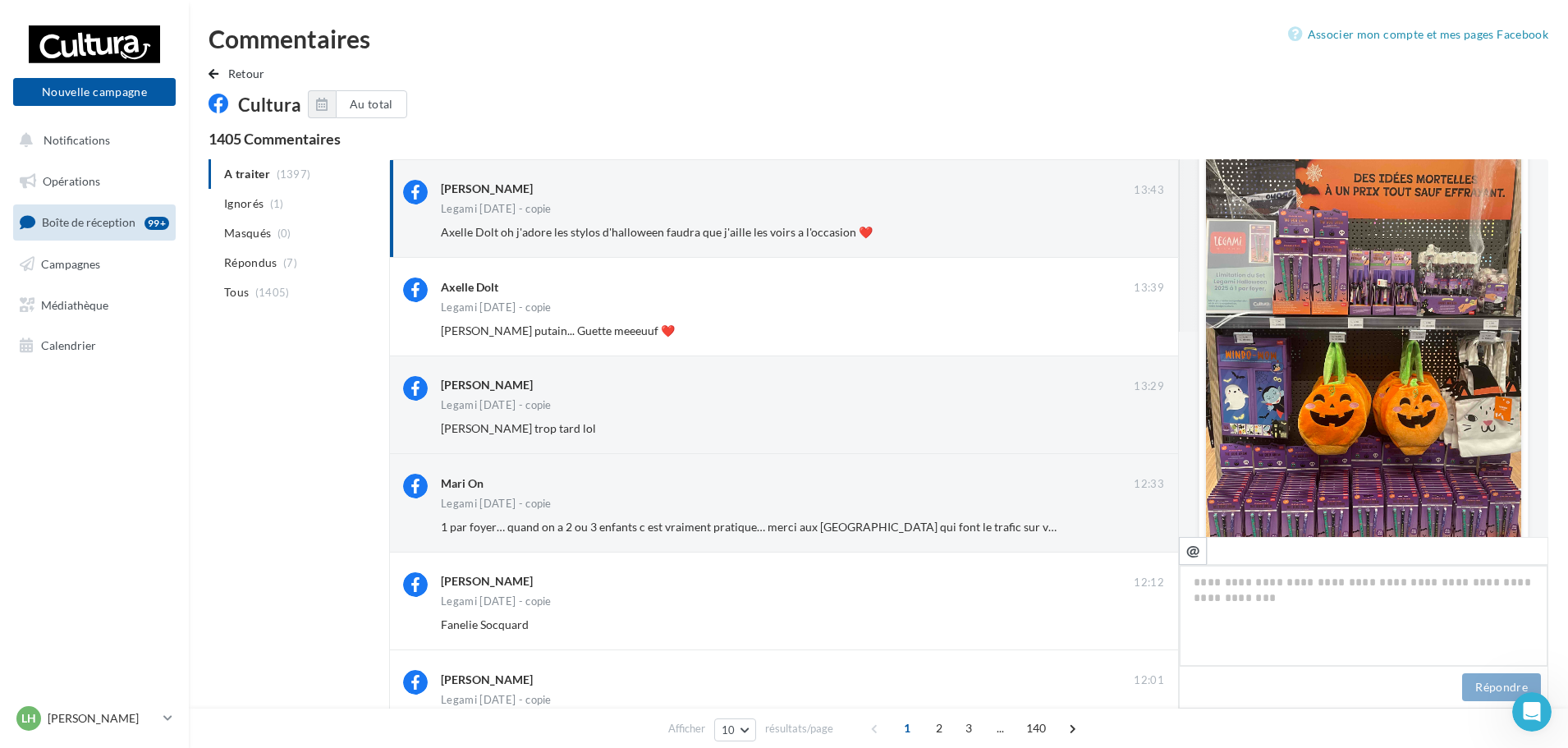
scroll to position [196, 0]
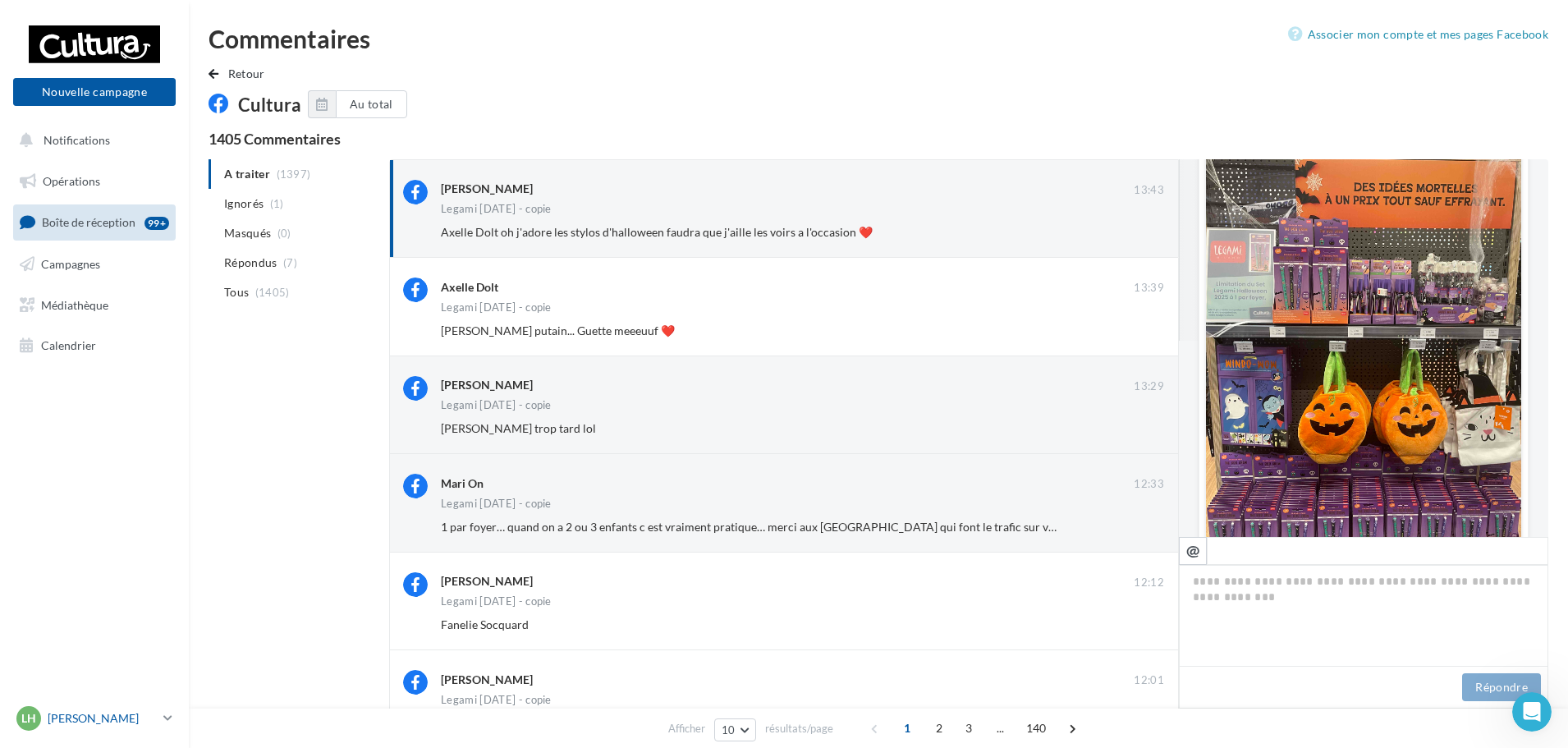
click at [164, 720] on icon at bounding box center [168, 718] width 9 height 14
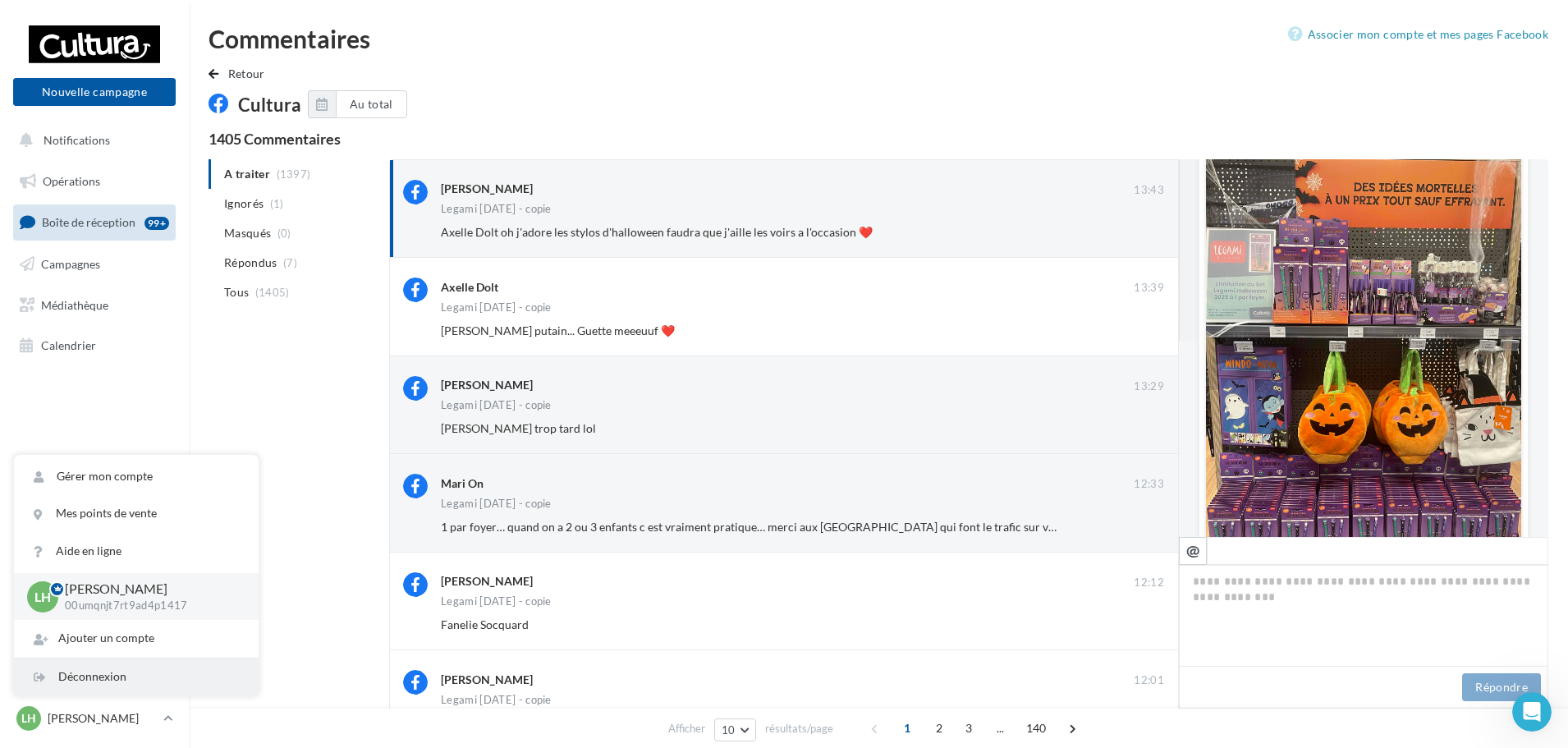
click at [94, 673] on div "Déconnexion" at bounding box center [136, 677] width 245 height 37
